Goal: Check status: Check status

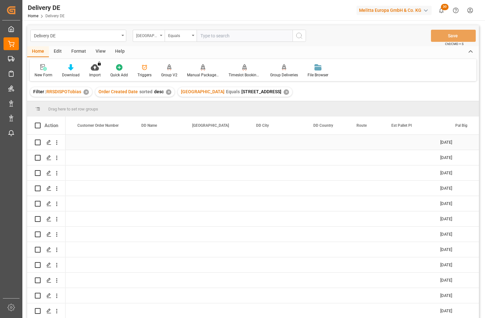
scroll to position [0, 447]
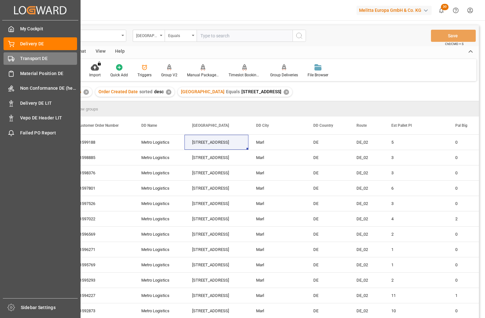
click at [17, 60] on div "Transport DE Transport DE" at bounding box center [41, 58] width 74 height 12
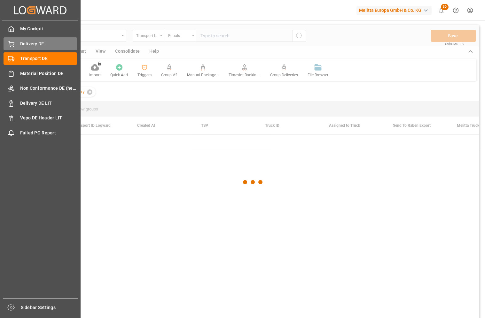
click at [34, 47] on span "Delivery DE" at bounding box center [48, 44] width 57 height 7
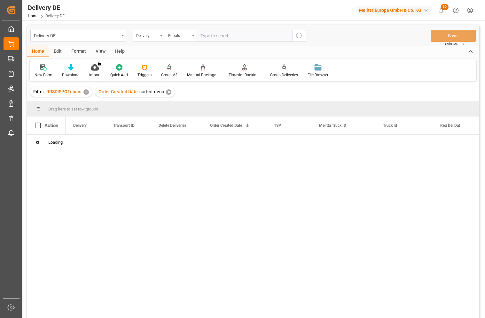
click at [236, 41] on input "text" at bounding box center [245, 36] width 96 height 12
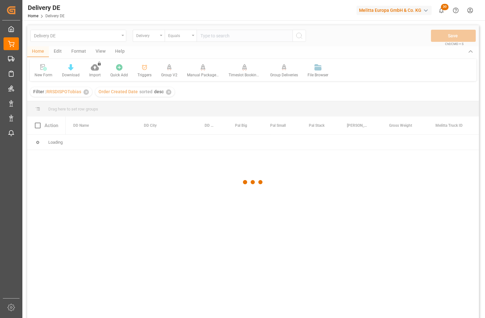
paste input "92554148"
type input "92554148"
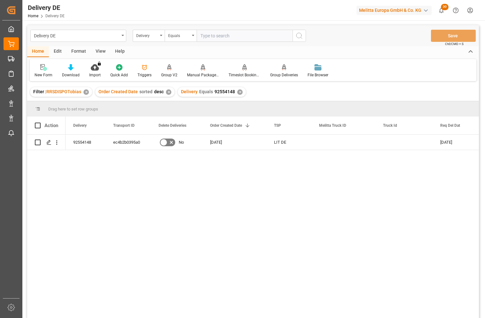
click at [170, 187] on div "141503500 [DATE] [DATE] LIT DE [DATE] No ec4b2b0395a0 92554148" at bounding box center [272, 229] width 413 height 188
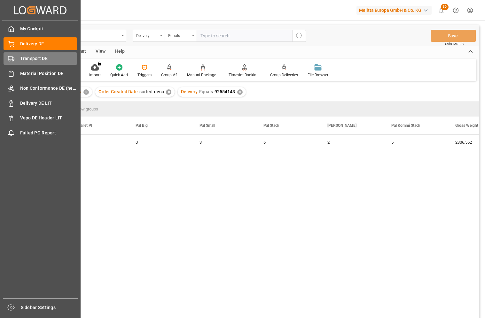
click at [23, 58] on span "Transport DE" at bounding box center [48, 58] width 57 height 7
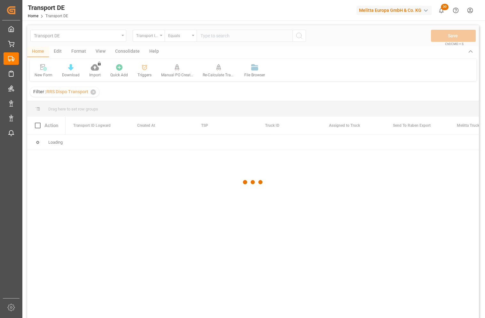
click at [153, 204] on div at bounding box center [253, 182] width 452 height 315
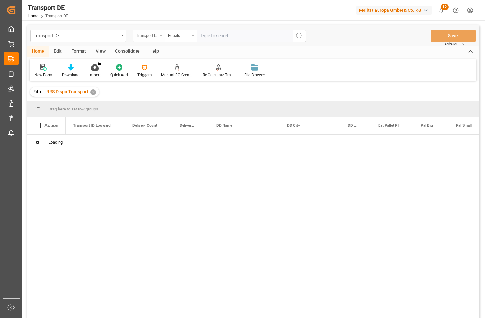
click at [152, 36] on div "Transport ID Logward" at bounding box center [147, 34] width 22 height 7
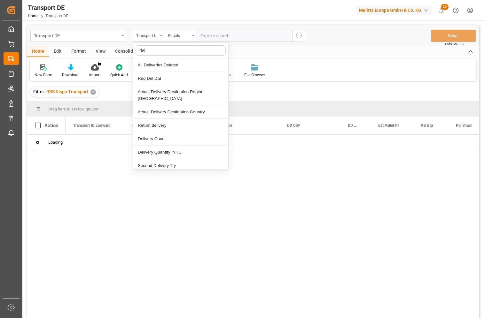
type input "deli"
drag, startPoint x: 155, startPoint y: 49, endPoint x: 118, endPoint y: 49, distance: 36.8
click at [118, 49] on div "Transport DE Transport ID Logward deli All Deliveries Deleted Actual Delivery D…" at bounding box center [253, 180] width 452 height 310
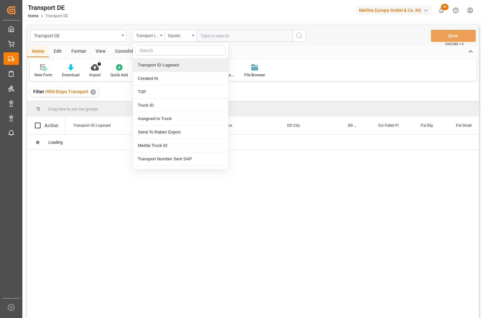
click at [384, 220] on div at bounding box center [272, 229] width 413 height 188
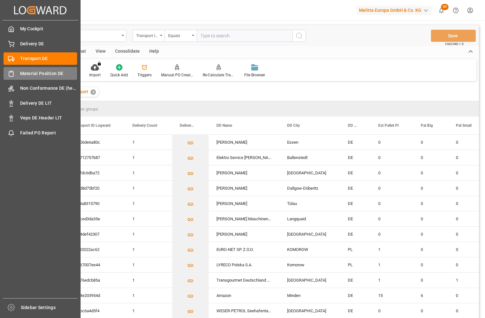
click at [15, 74] on div "Material Position DE Material Position DE" at bounding box center [41, 73] width 74 height 12
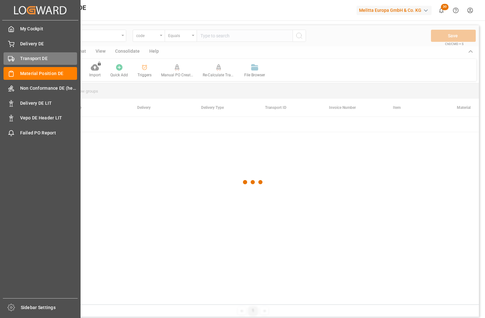
click at [20, 62] on span "Transport DE" at bounding box center [48, 58] width 57 height 7
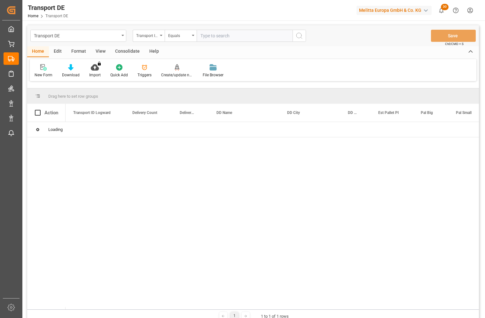
click at [218, 37] on input "text" at bounding box center [245, 36] width 96 height 12
paste input "ec4b2b0395a0"
type input "ec4b2b0395a0"
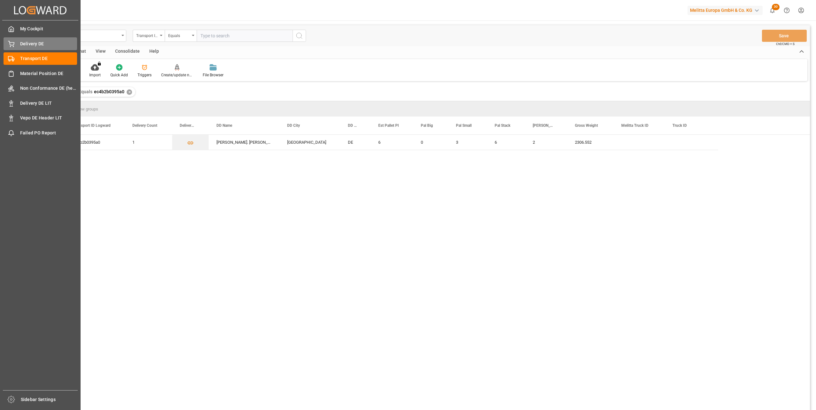
click at [16, 47] on div "Delivery DE Delivery DE" at bounding box center [41, 43] width 74 height 12
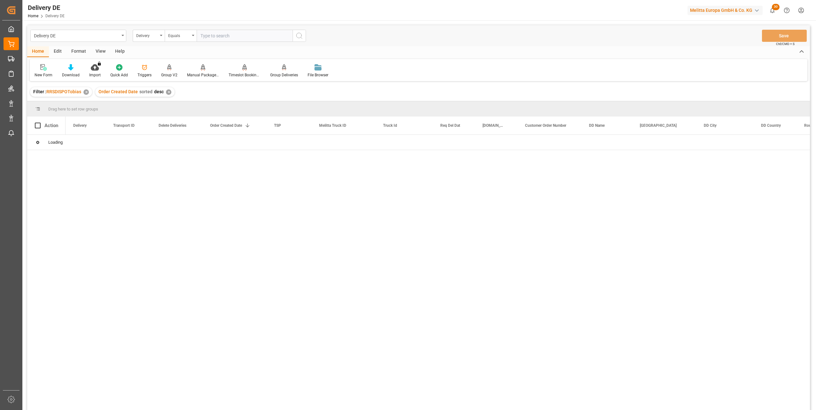
click at [215, 34] on input "text" at bounding box center [245, 36] width 96 height 12
paste input "92554165"
type input "92554165"
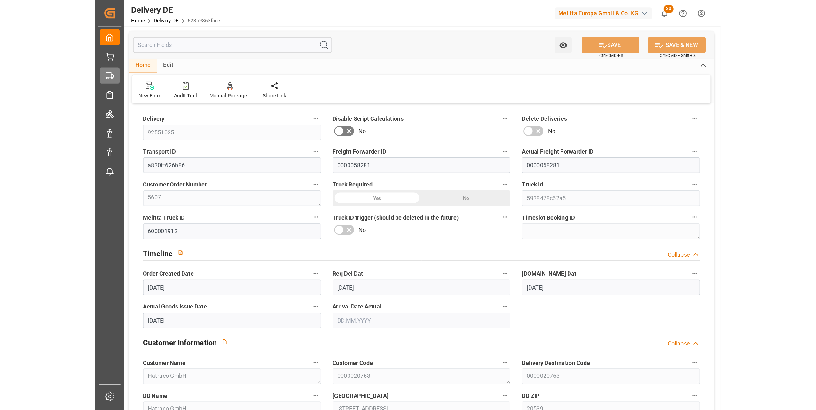
scroll to position [831, 0]
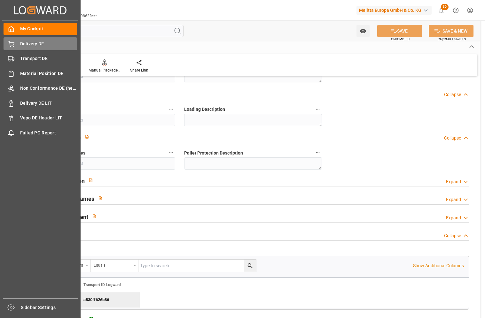
click at [19, 42] on div "Delivery DE Delivery DE" at bounding box center [41, 43] width 74 height 12
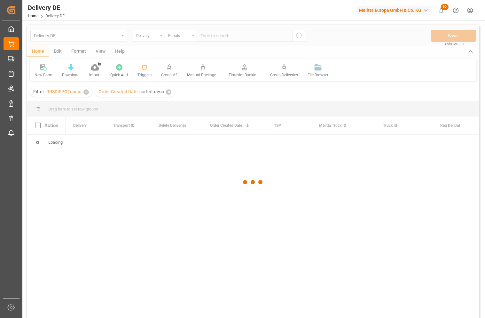
click at [220, 39] on div at bounding box center [253, 182] width 452 height 315
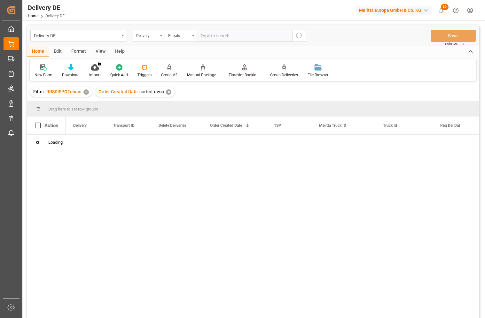
click at [220, 39] on input "text" at bounding box center [245, 36] width 96 height 12
paste input "92554148"
type input "92554148"
click at [128, 143] on div "ec4b2b0395a0" at bounding box center [127, 142] width 45 height 15
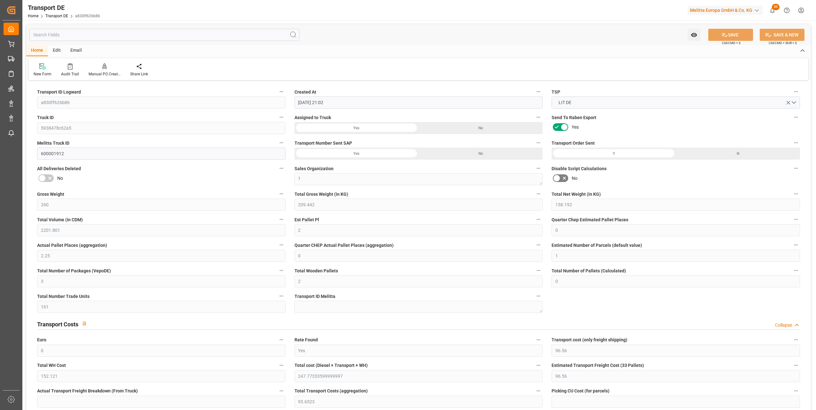
scroll to position [256, 0]
